Goal: Information Seeking & Learning: Learn about a topic

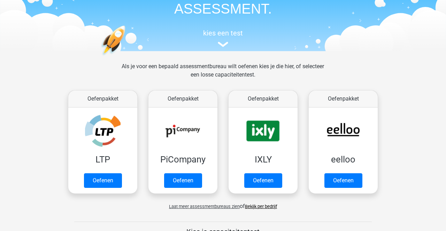
scroll to position [48, 0]
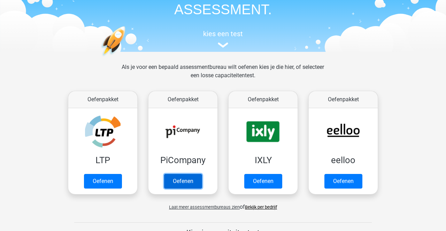
click at [187, 182] on link "Oefenen" at bounding box center [183, 181] width 38 height 15
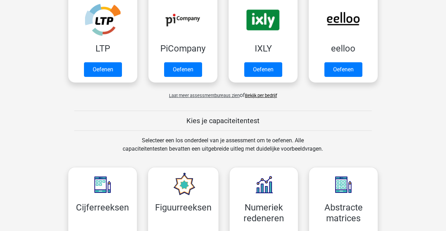
scroll to position [157, 0]
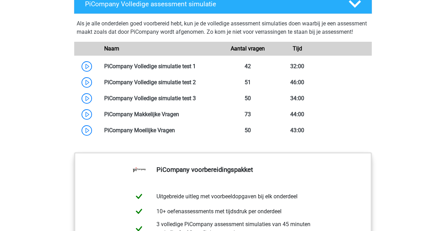
scroll to position [585, 0]
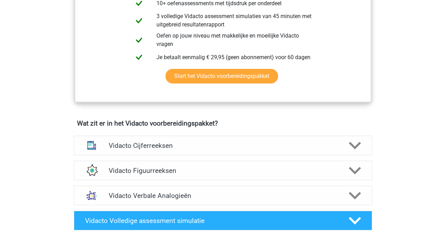
scroll to position [324, 0]
